Goal: Task Accomplishment & Management: Complete application form

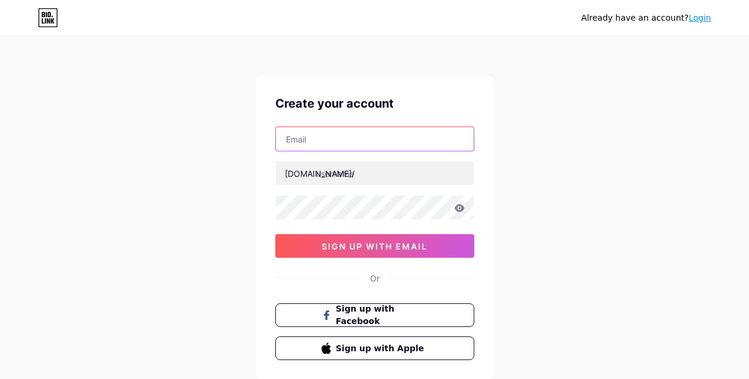
drag, startPoint x: 308, startPoint y: 128, endPoint x: 311, endPoint y: 134, distance: 6.6
click at [308, 129] on input "text" at bounding box center [375, 139] width 198 height 24
type input "[EMAIL_ADDRESS][DOMAIN_NAME]"
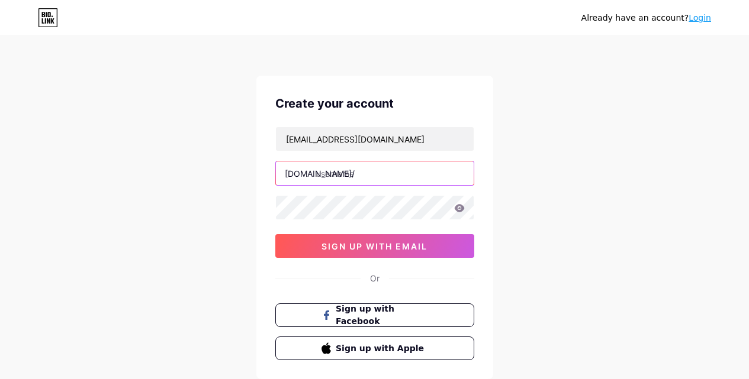
click at [343, 170] on input "text" at bounding box center [375, 174] width 198 height 24
paste input "mandysearcyb"
type input "mandysearcyb"
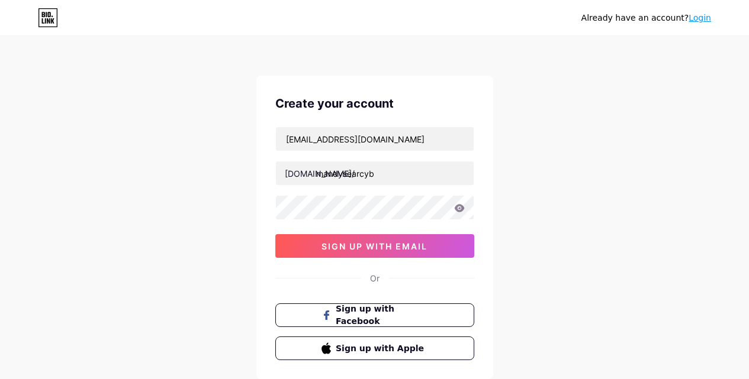
click at [342, 223] on div "[EMAIL_ADDRESS][DOMAIN_NAME] [DOMAIN_NAME]/ mandysearcyb sign up with email" at bounding box center [374, 192] width 199 height 131
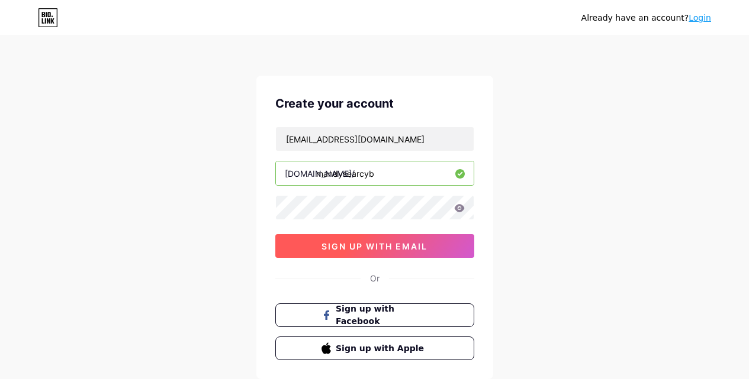
click at [333, 244] on span "sign up with email" at bounding box center [374, 247] width 106 height 10
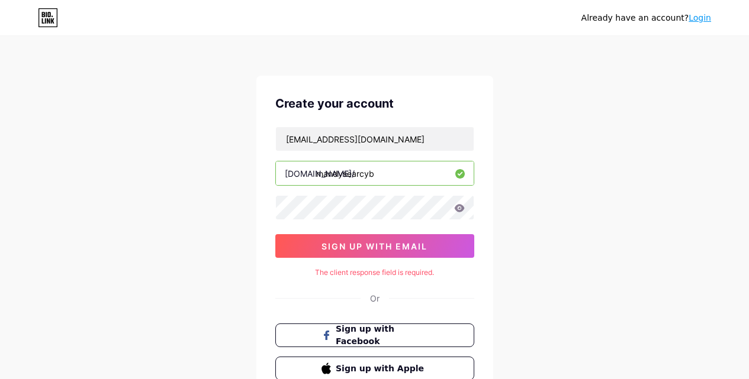
click at [361, 258] on div "Create your account [EMAIL_ADDRESS][DOMAIN_NAME] [DOMAIN_NAME]/ mandysearcyb si…" at bounding box center [374, 238] width 237 height 324
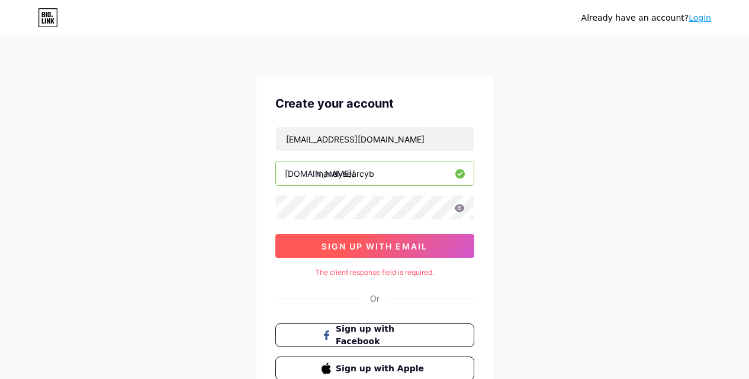
click at [363, 252] on button "sign up with email" at bounding box center [374, 246] width 199 height 24
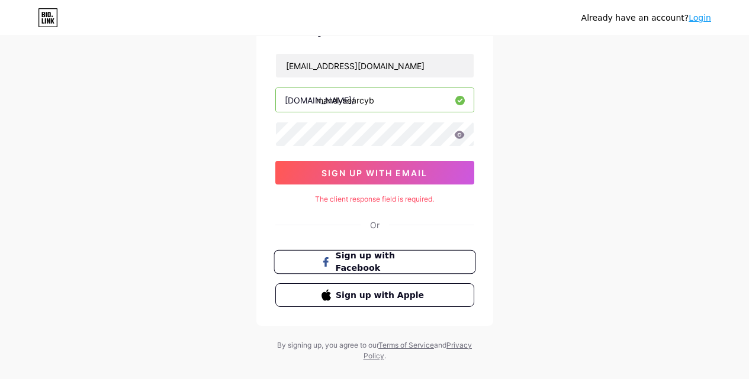
scroll to position [94, 0]
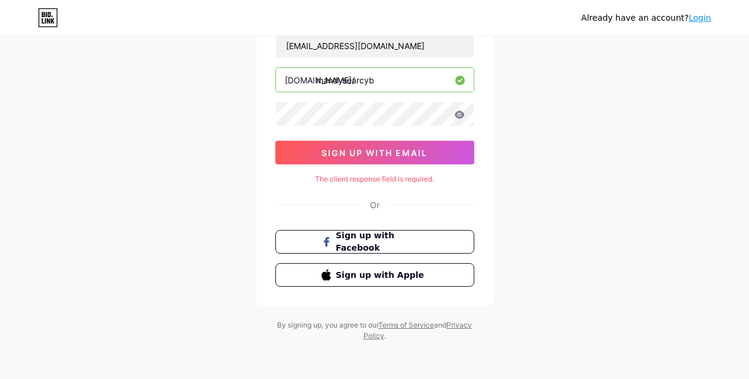
click at [381, 182] on div "The client response field is required." at bounding box center [374, 179] width 199 height 11
